Goal: Transaction & Acquisition: Download file/media

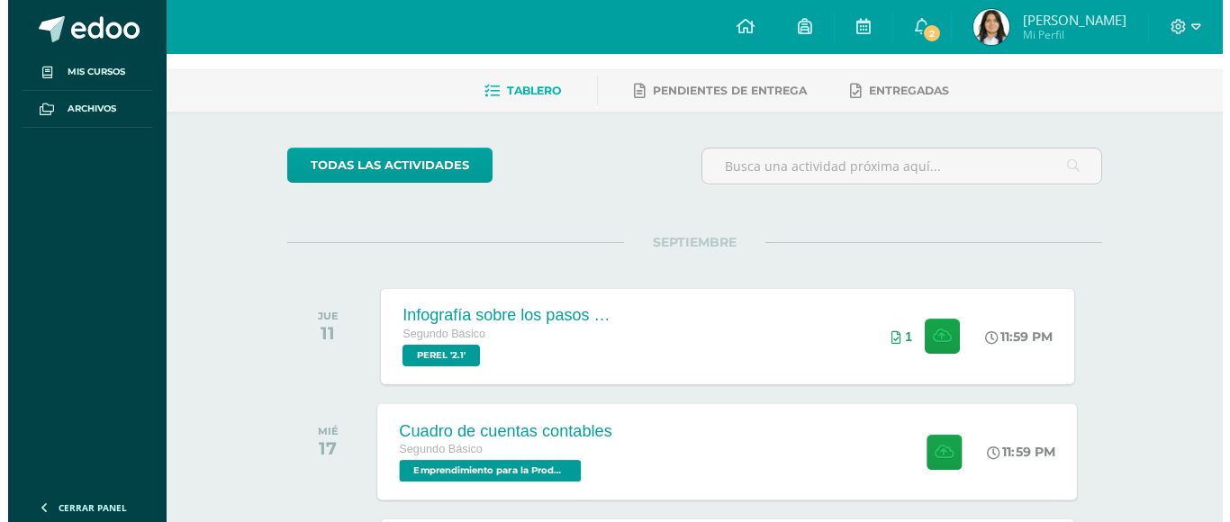
scroll to position [180, 0]
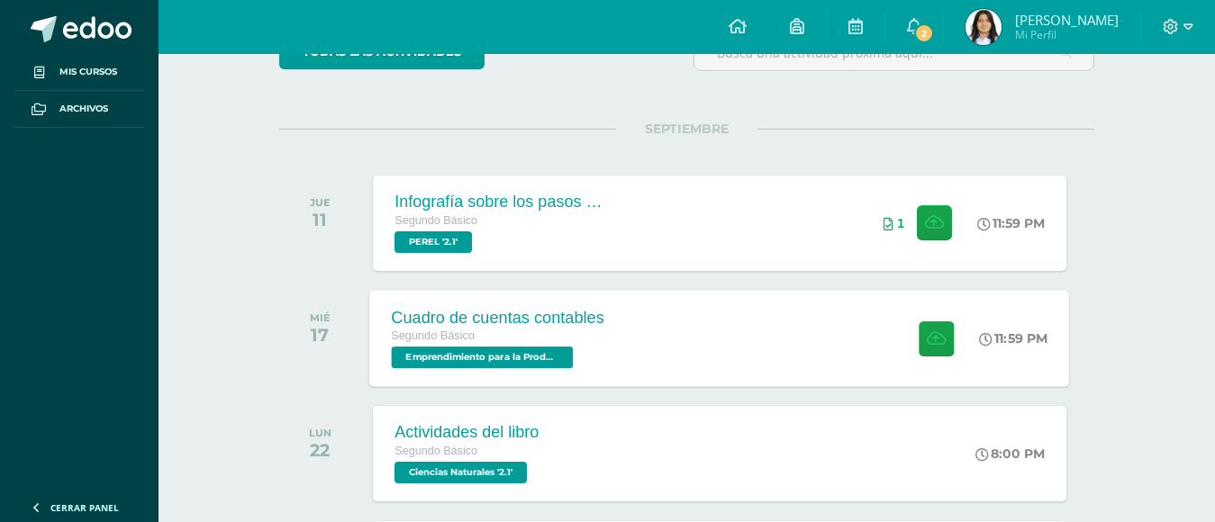
click at [629, 340] on div "Cuadro de cuentas contables Segundo Básico Emprendimiento para la Productividad…" at bounding box center [720, 338] width 700 height 96
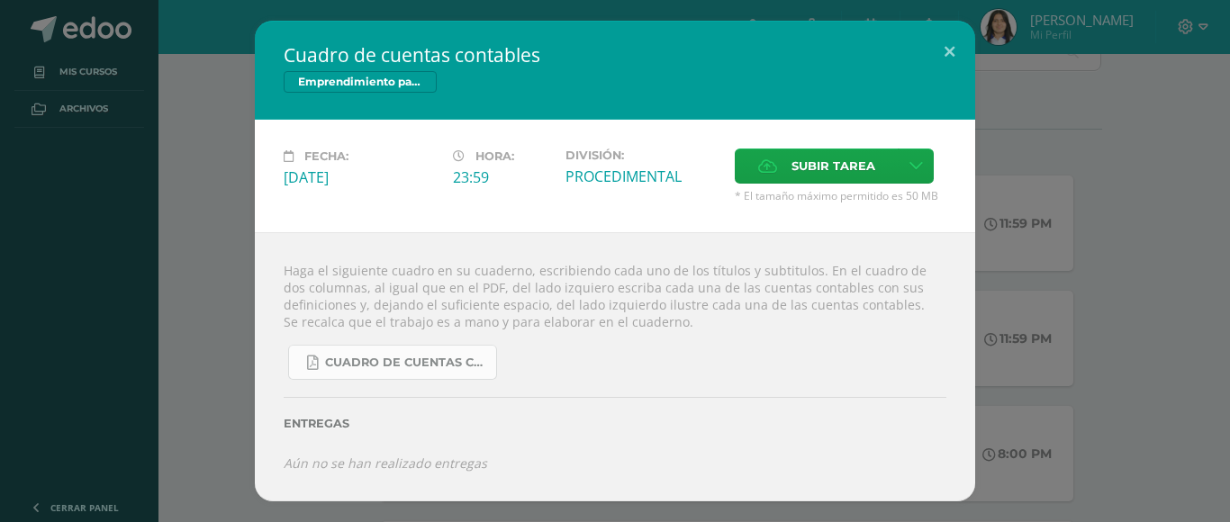
click at [355, 356] on span "CUADRO DE CUENTAS CONTABLES.pdf" at bounding box center [406, 363] width 162 height 14
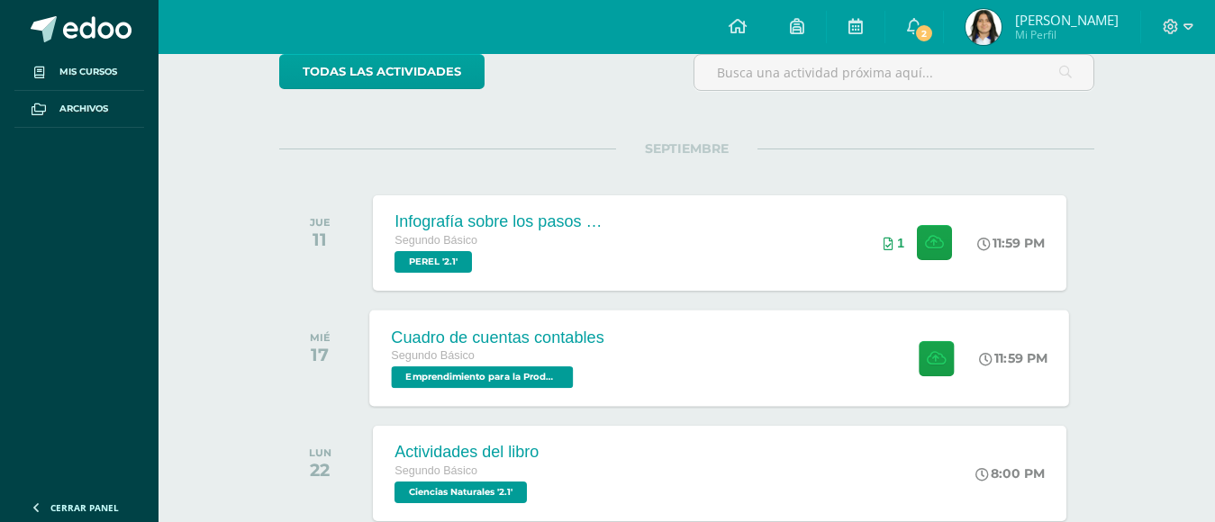
scroll to position [180, 0]
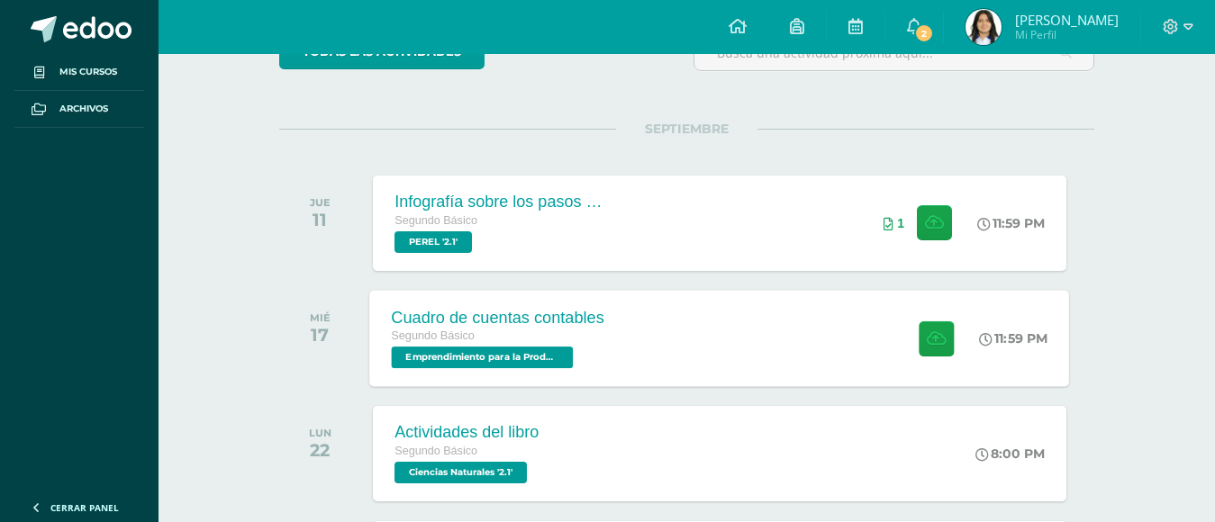
click at [625, 354] on div "Cuadro de cuentas contables Segundo Básico Emprendimiento para la Productividad…" at bounding box center [498, 338] width 257 height 96
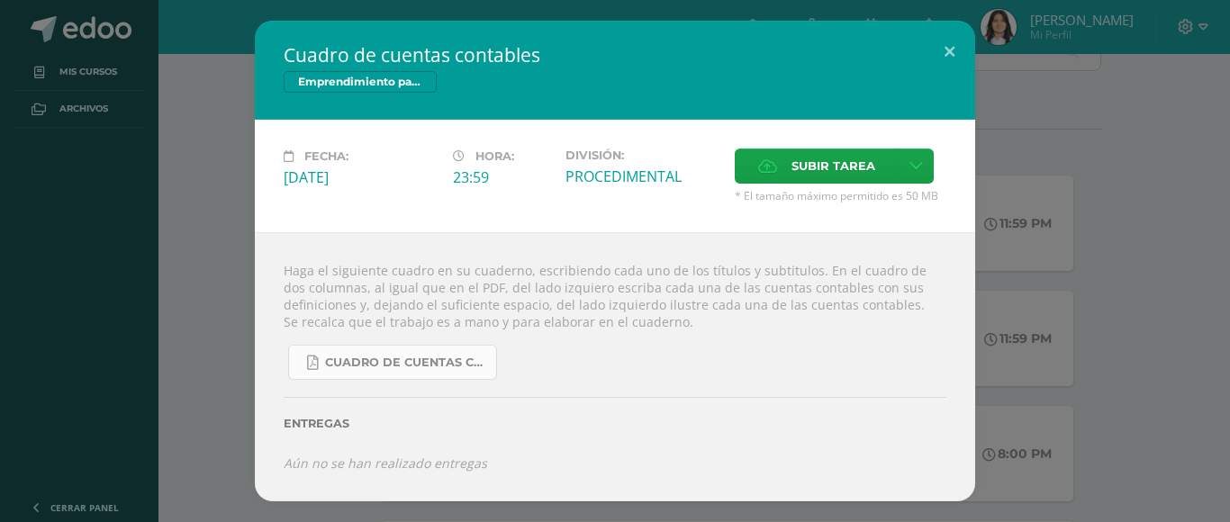
click at [412, 349] on link "CUADRO DE CUENTAS CONTABLES.pdf" at bounding box center [392, 362] width 209 height 35
click at [943, 45] on button at bounding box center [949, 51] width 51 height 61
